Goal: Task Accomplishment & Management: Use online tool/utility

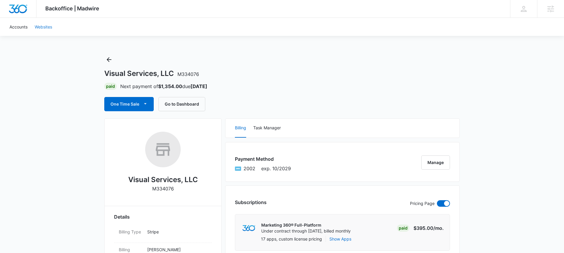
click at [40, 25] on link "Websites" at bounding box center [43, 27] width 25 height 18
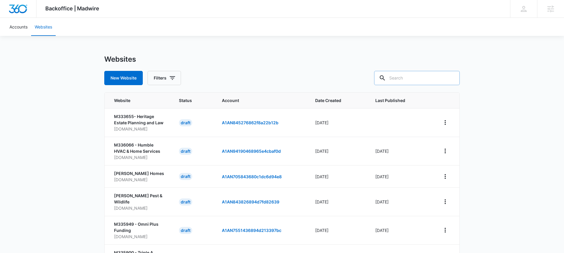
click at [406, 76] on input "text" at bounding box center [417, 78] width 86 height 14
type input "M334076"
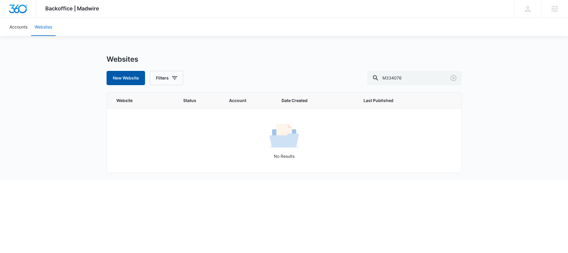
click at [132, 77] on button "New Website" at bounding box center [126, 78] width 39 height 14
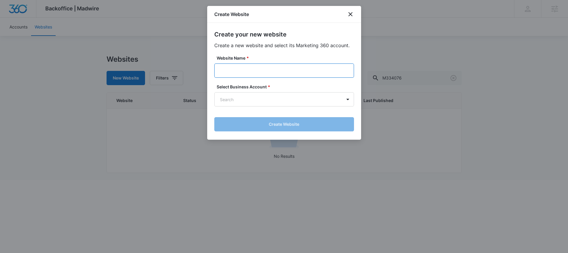
click at [252, 68] on input "Website Name *" at bounding box center [284, 70] width 140 height 14
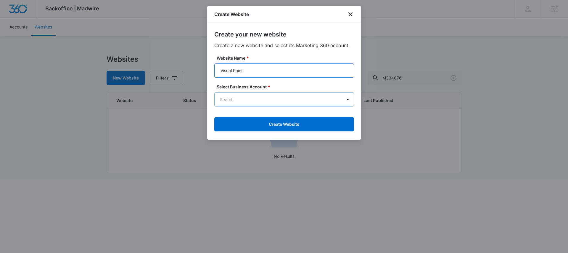
type input "Visual Paint"
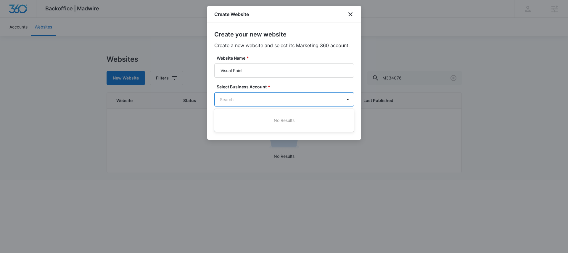
click at [255, 101] on body "Backoffice | Madwire Apps Settings [PERSON_NAME] Hollen [EMAIL_ADDRESS][PERSON_…" at bounding box center [284, 90] width 568 height 180
type input "M334076"
click at [248, 118] on p "Visual Services, LLC" at bounding box center [284, 120] width 124 height 6
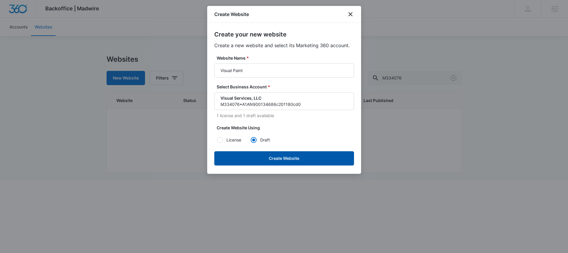
click at [281, 161] on button "Create Website" at bounding box center [284, 158] width 140 height 14
